Goal: Task Accomplishment & Management: Manage account settings

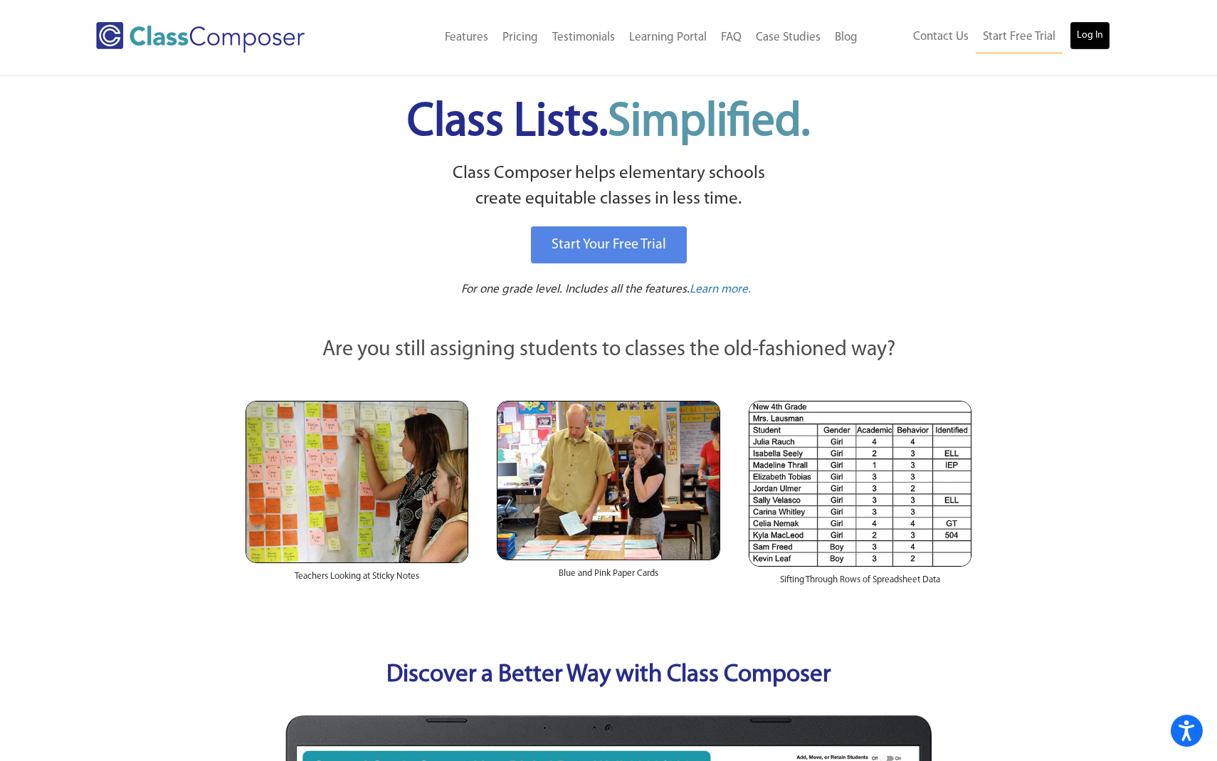
click at [1089, 32] on link "Log In" at bounding box center [1089, 35] width 41 height 28
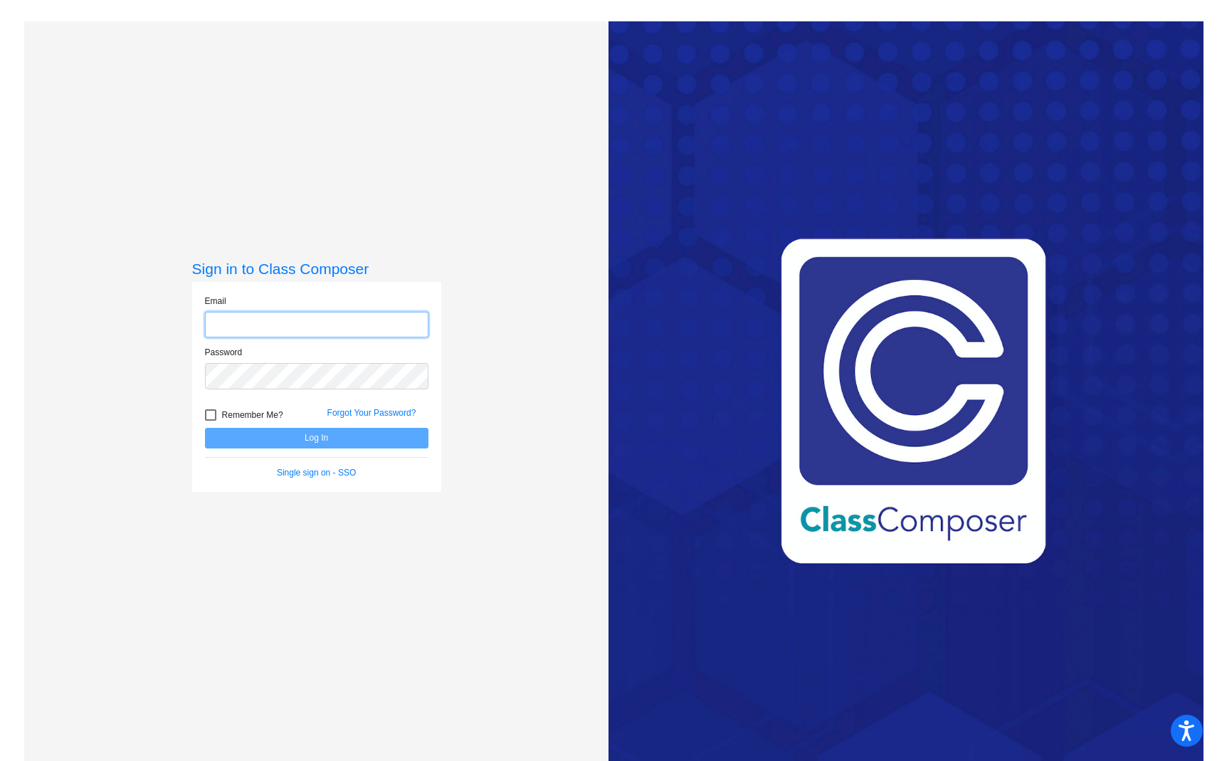
type input "nancy.espana@svusd.org"
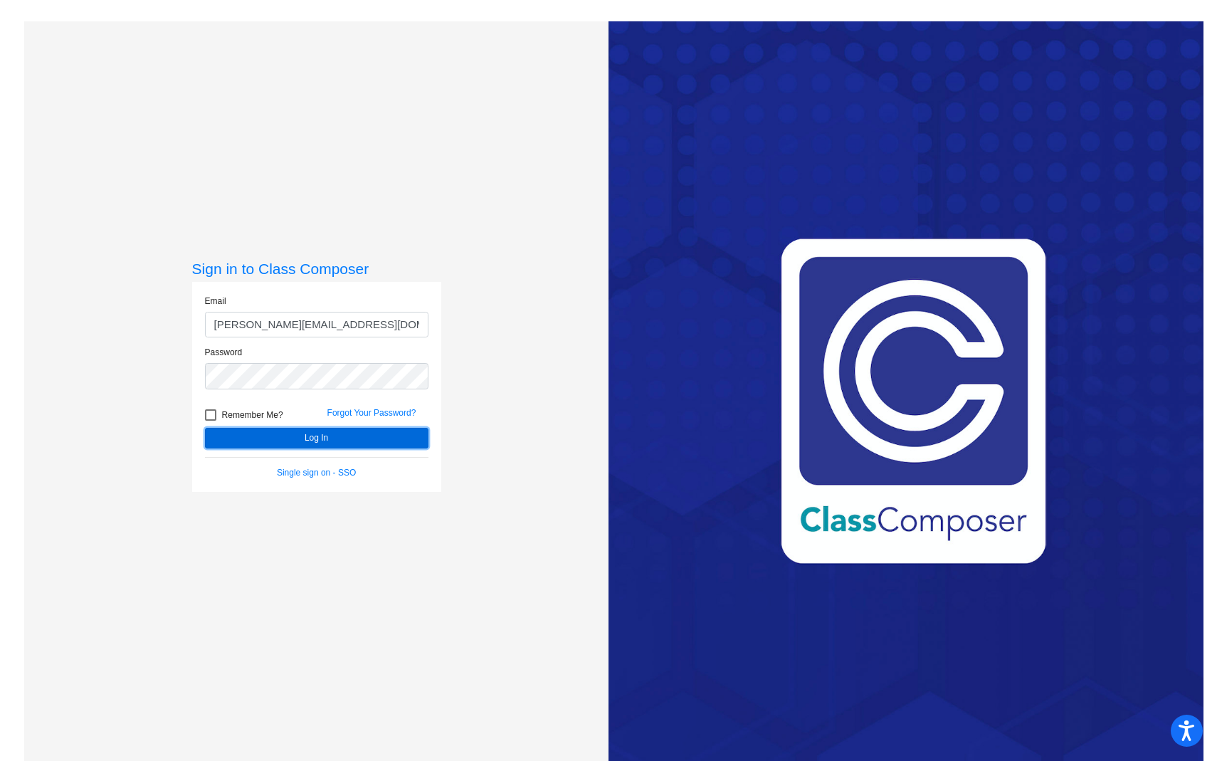
click at [327, 443] on button "Log In" at bounding box center [316, 438] width 223 height 21
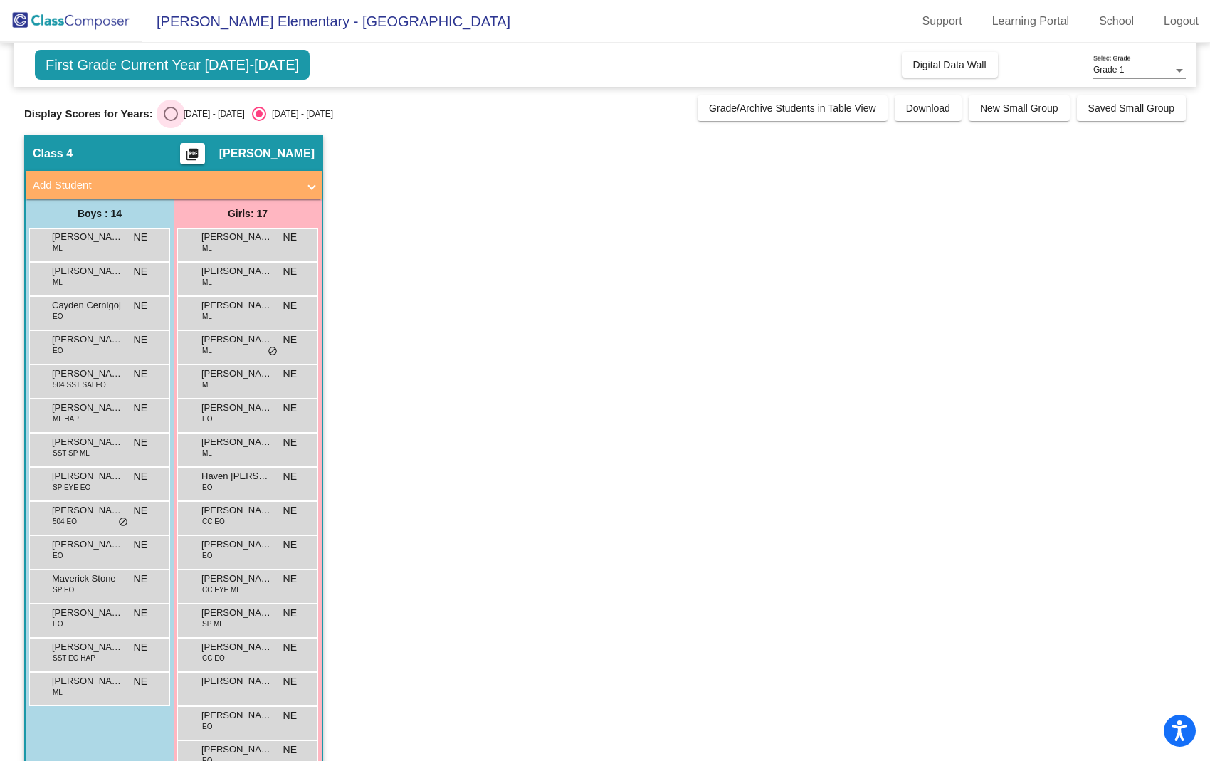
click at [166, 107] on div "Select an option" at bounding box center [171, 114] width 14 height 14
click at [170, 121] on input "2024 - 2025" at bounding box center [170, 121] width 1 height 1
radio input "true"
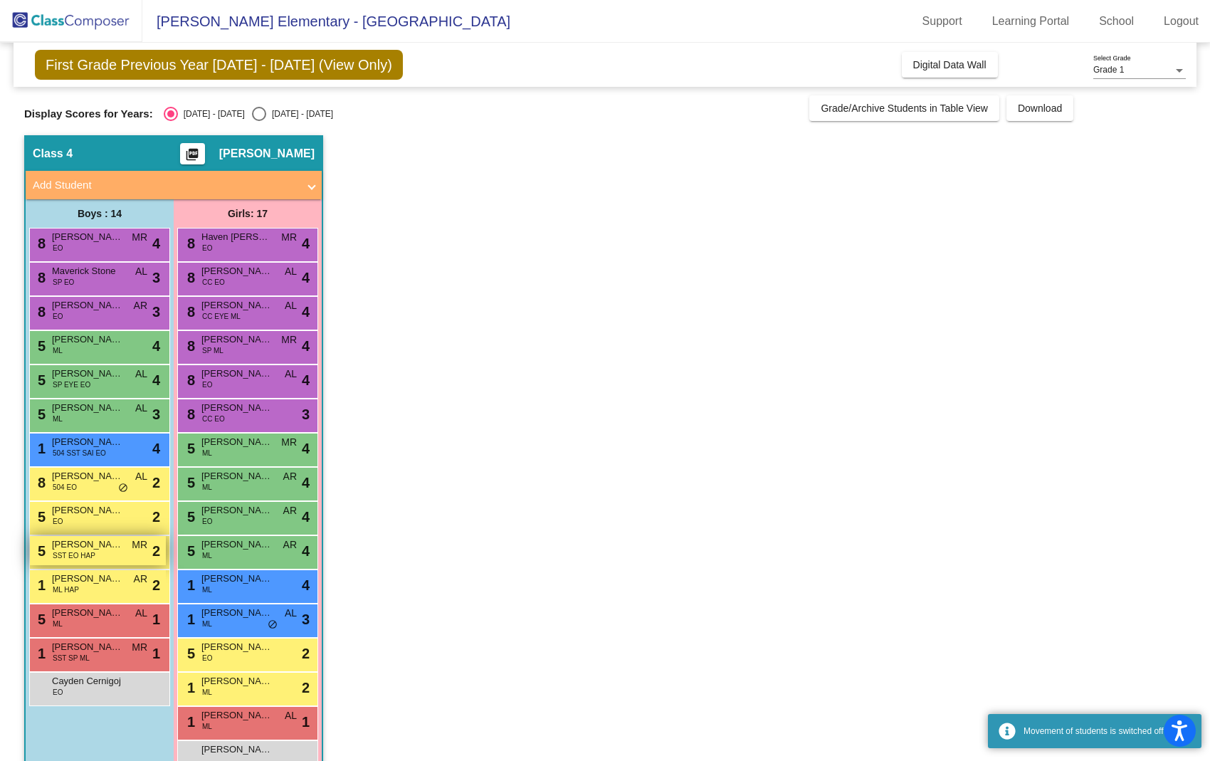
click at [99, 549] on span "Robert Lormand" at bounding box center [87, 544] width 71 height 14
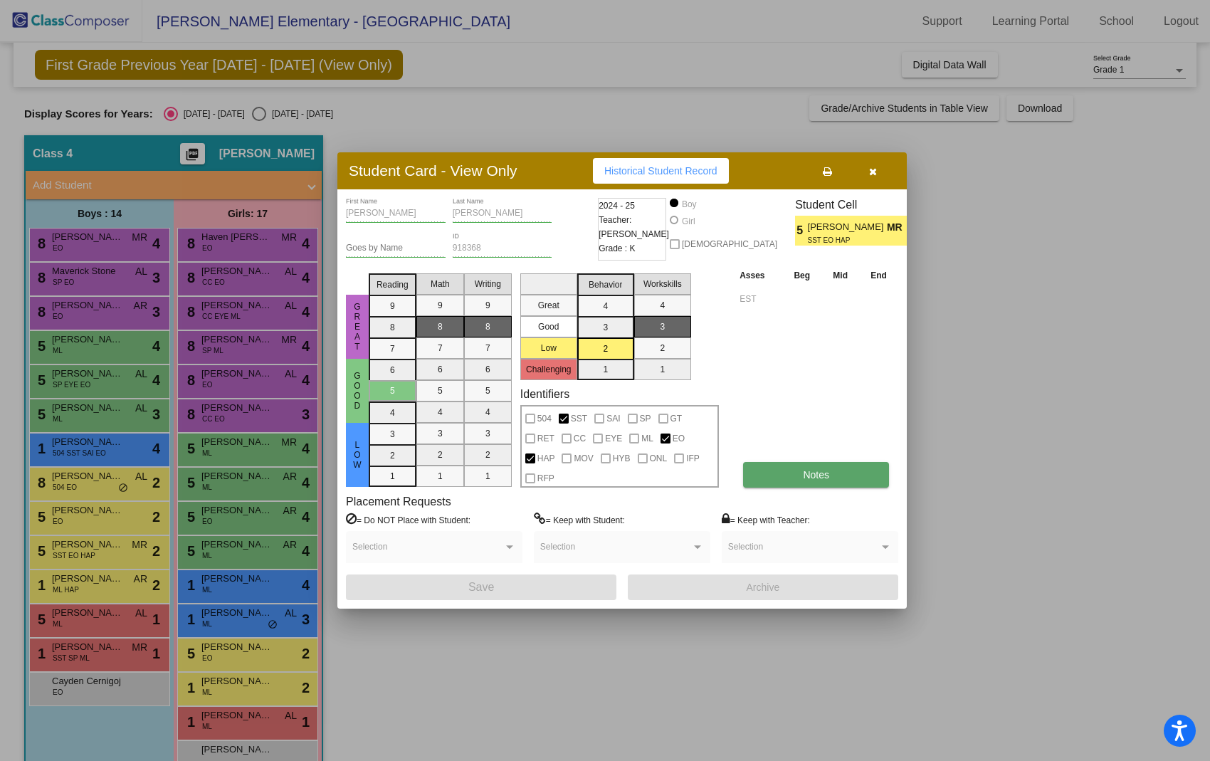
click at [840, 479] on button "Notes" at bounding box center [816, 475] width 146 height 26
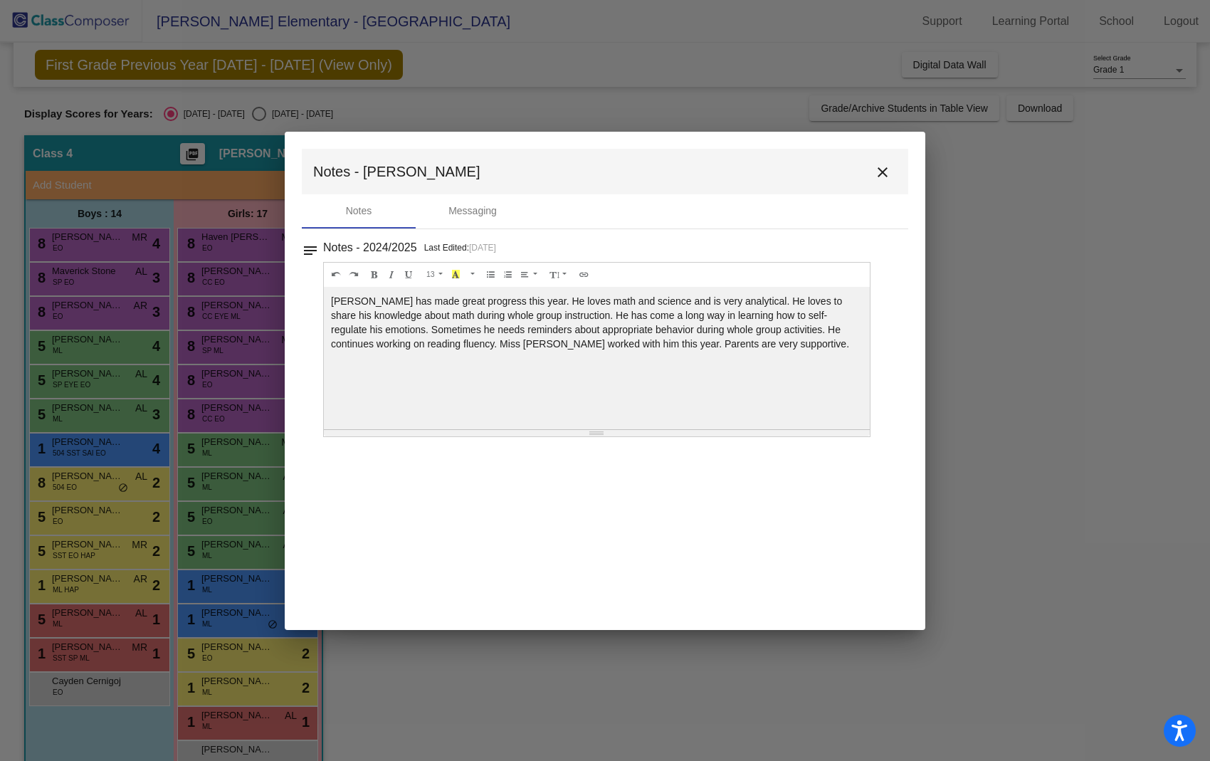
click at [884, 175] on mat-icon "close" at bounding box center [882, 172] width 17 height 17
